Goal: Find specific page/section: Find specific page/section

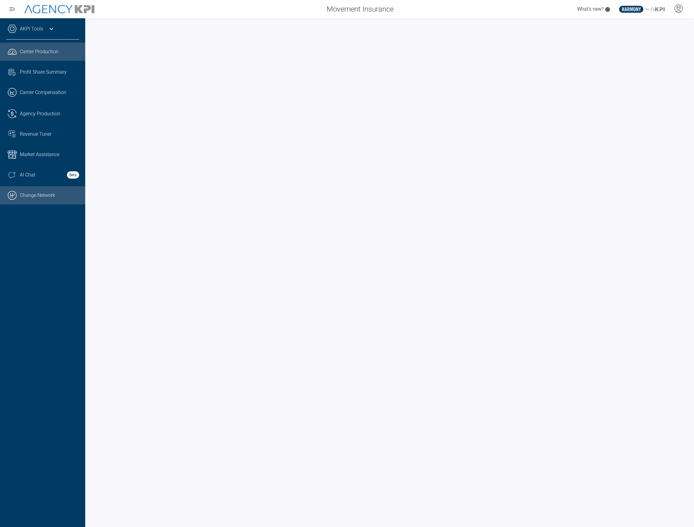
click at [46, 197] on link ".cls-1{fill:none;stroke:#000;stroke-linecap:round;stroke-linejoin:round;stroke-…" at bounding box center [42, 195] width 85 height 18
click at [43, 28] on div "AKPI Tools" at bounding box center [42, 31] width 73 height 15
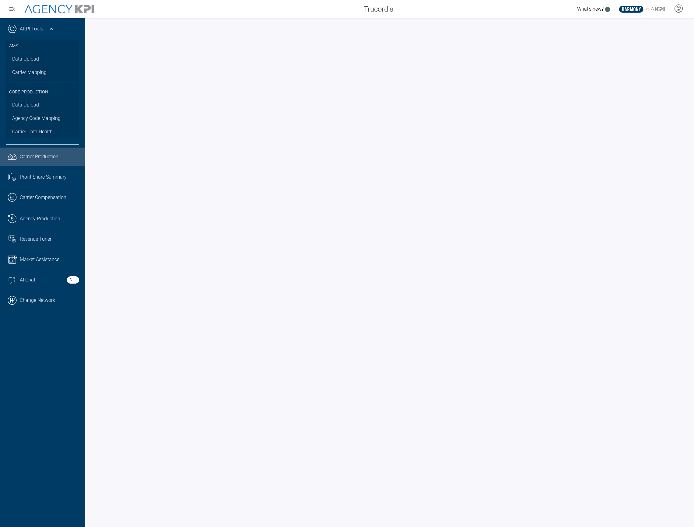
click at [40, 159] on span "Carrier Production" at bounding box center [39, 156] width 39 height 7
click at [37, 108] on link "Data Upload" at bounding box center [42, 104] width 73 height 13
click at [49, 132] on span "Carrier Data Health" at bounding box center [32, 131] width 41 height 7
